Goal: Task Accomplishment & Management: Manage account settings

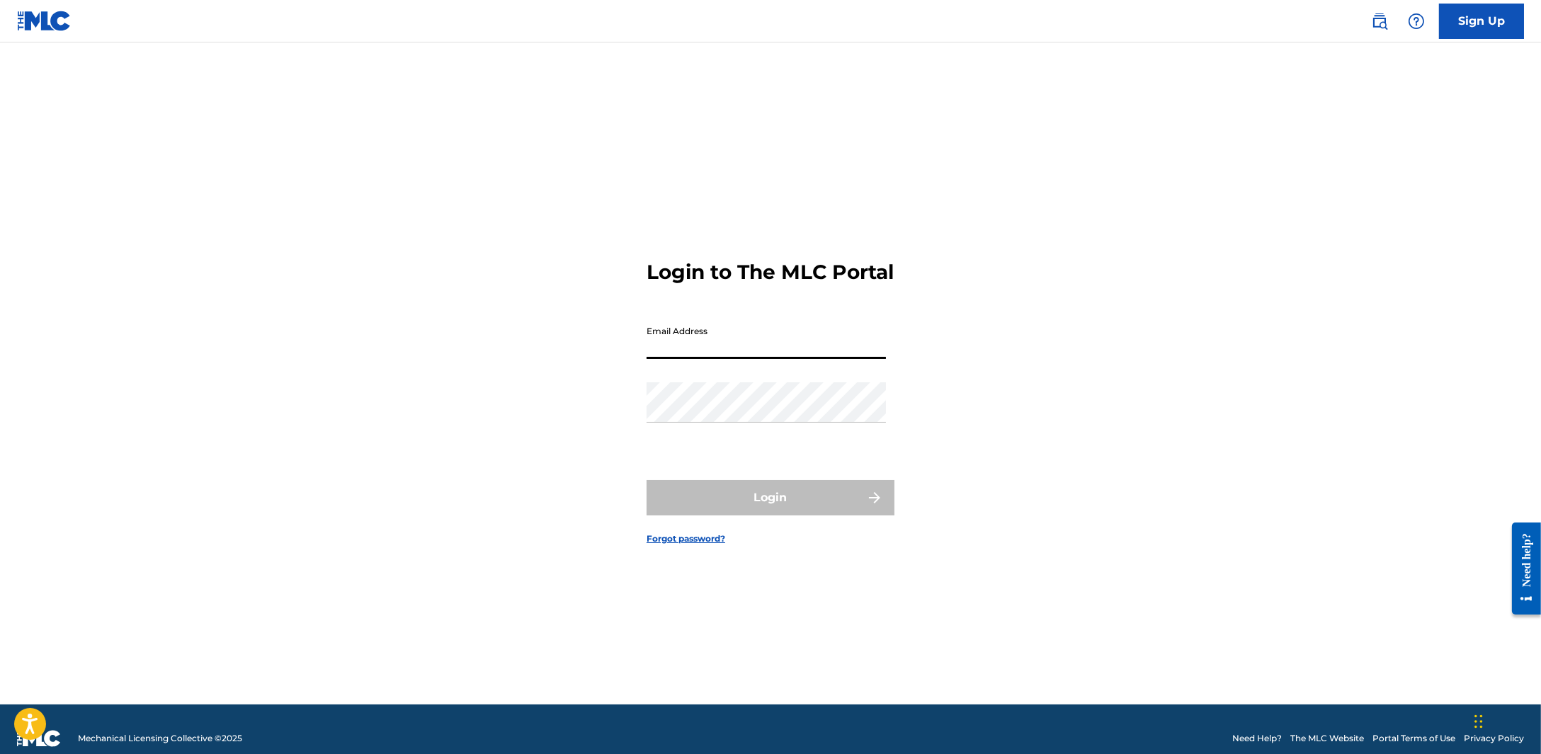
click at [807, 338] on input "Email Address" at bounding box center [765, 339] width 239 height 40
type input "[PERSON_NAME][EMAIL_ADDRESS][DOMAIN_NAME]"
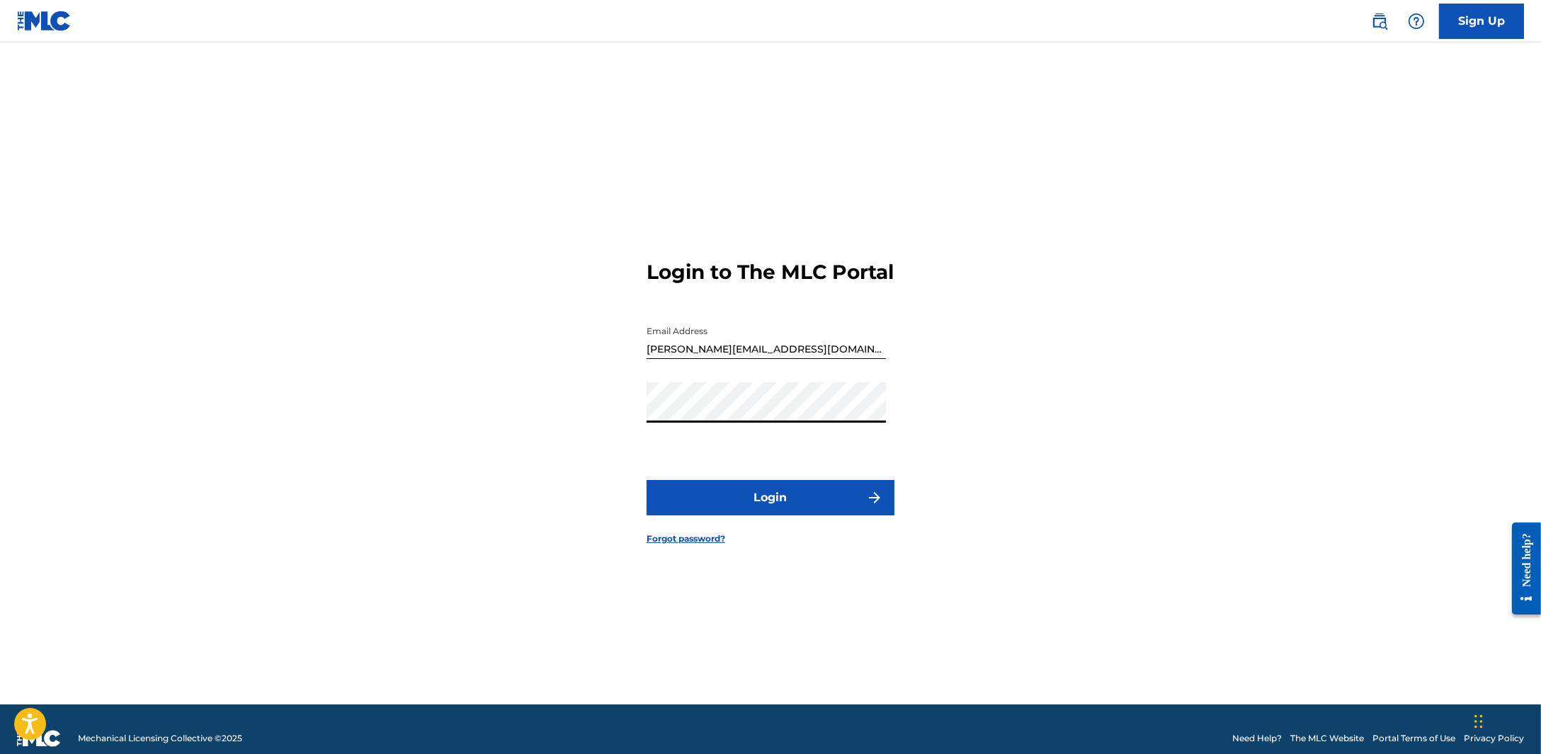
click at [799, 498] on button "Login" at bounding box center [770, 497] width 248 height 35
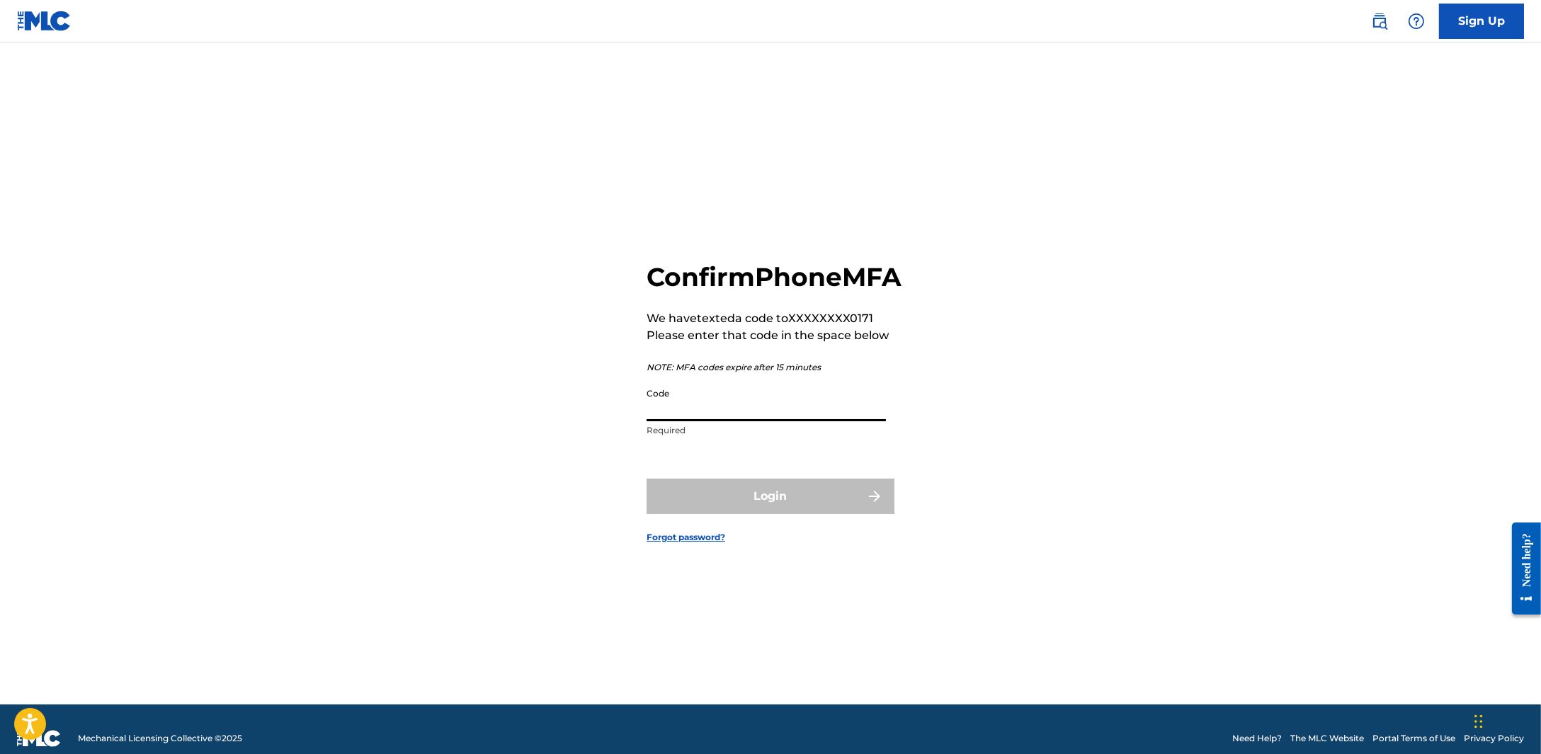
click at [670, 414] on input "Code" at bounding box center [765, 401] width 239 height 40
type input "196219"
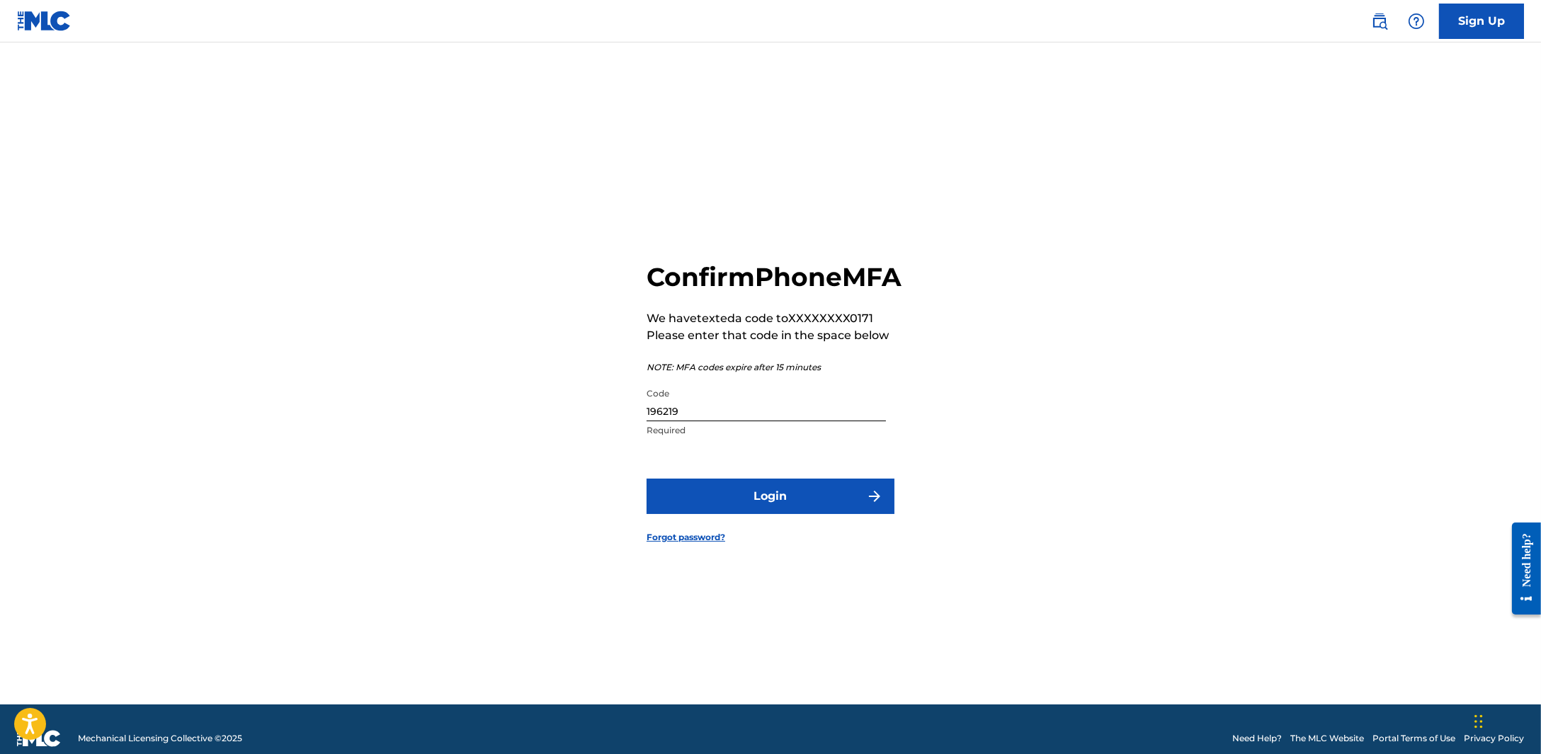
click at [670, 507] on button "Login" at bounding box center [770, 496] width 248 height 35
